Goal: Transaction & Acquisition: Purchase product/service

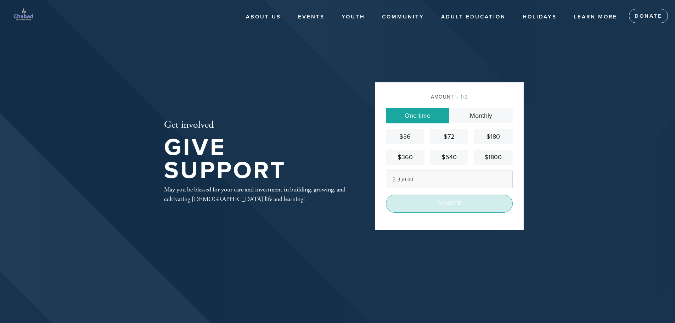
type input "350.00"
click at [471, 205] on input "Donate" at bounding box center [449, 204] width 127 height 18
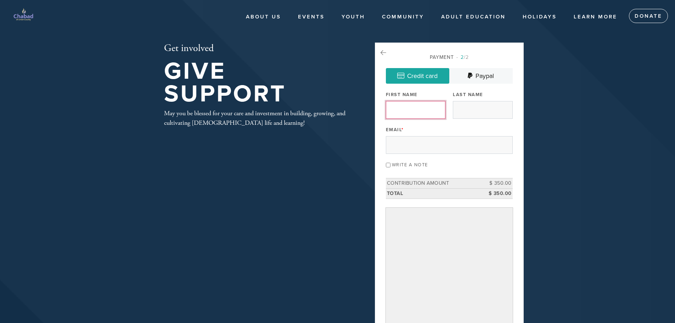
click at [402, 109] on input "First Name" at bounding box center [416, 110] width 60 height 18
type input "Rachel"
type input "Nudel-Feldman"
type input "rsnudel@yahoo.com"
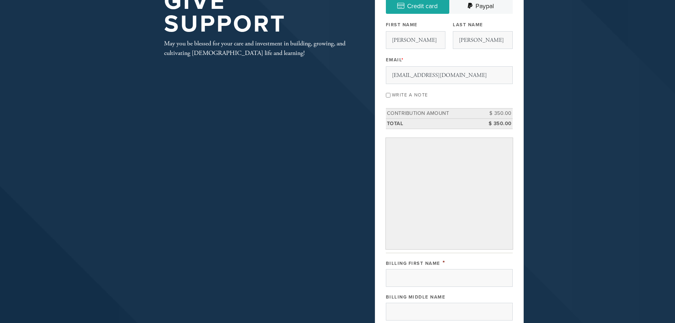
scroll to position [71, 0]
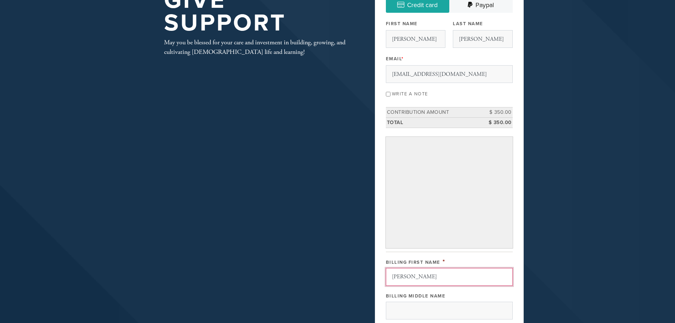
type input "Rachel"
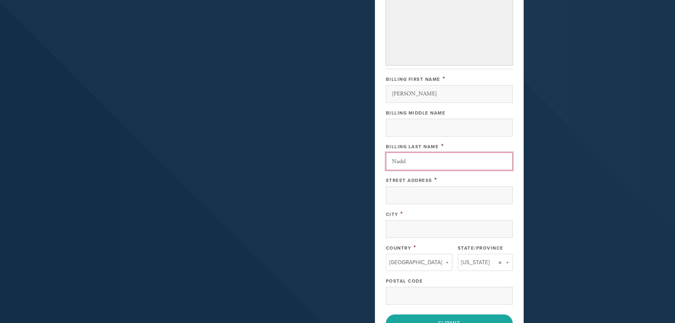
type input "Nudel"
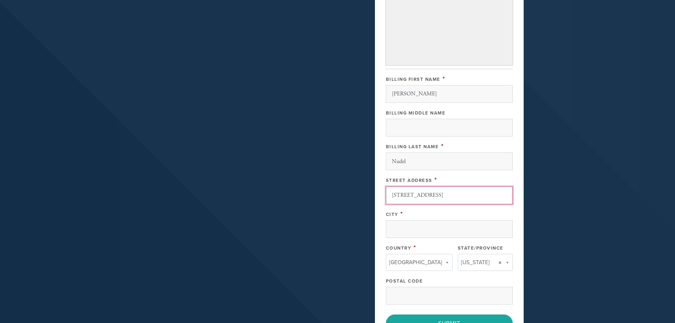
type input "2117 Jersey Avenue"
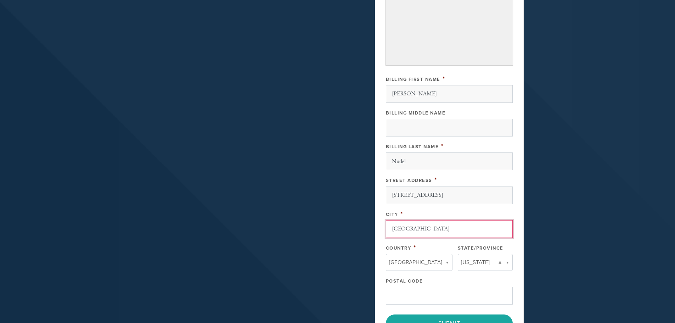
type input "Scotch Plains"
click at [437, 296] on input "Postal Code" at bounding box center [449, 296] width 127 height 18
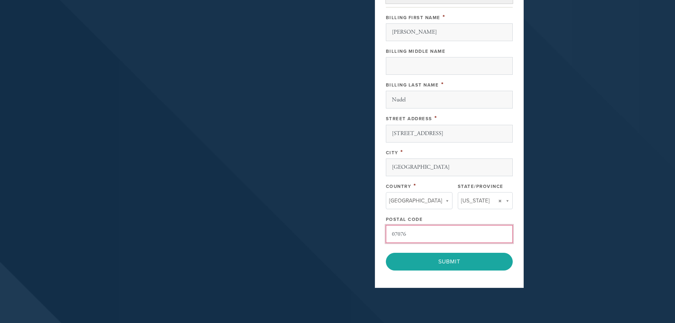
scroll to position [325, 0]
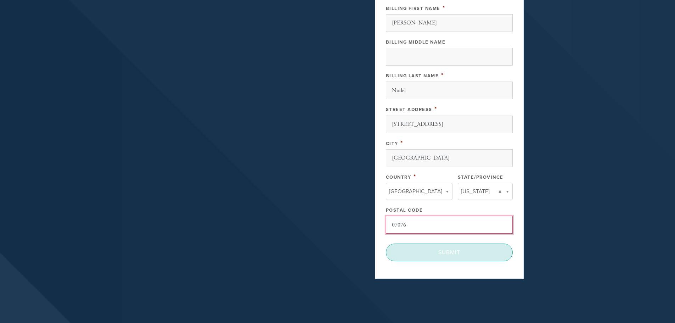
type input "07076"
click at [461, 258] on input "Submit" at bounding box center [449, 253] width 127 height 18
